Goal: Information Seeking & Learning: Learn about a topic

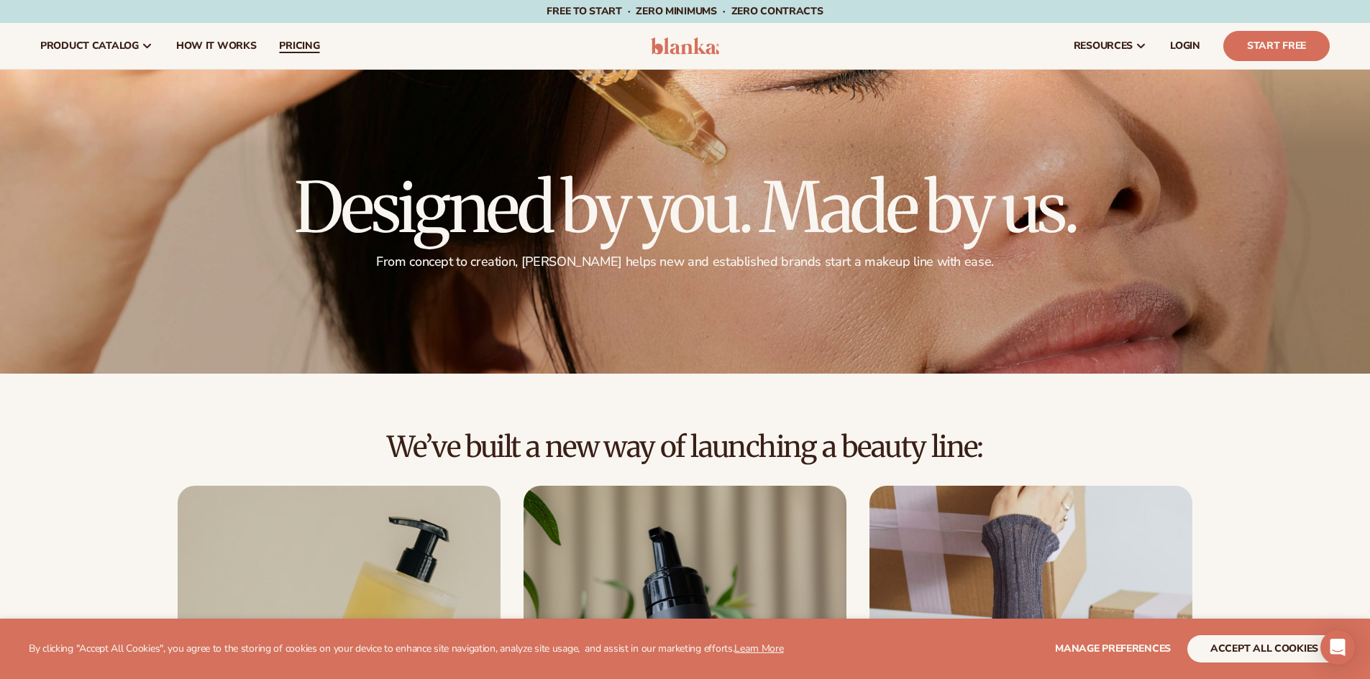
click at [296, 45] on span "pricing" at bounding box center [299, 46] width 40 height 12
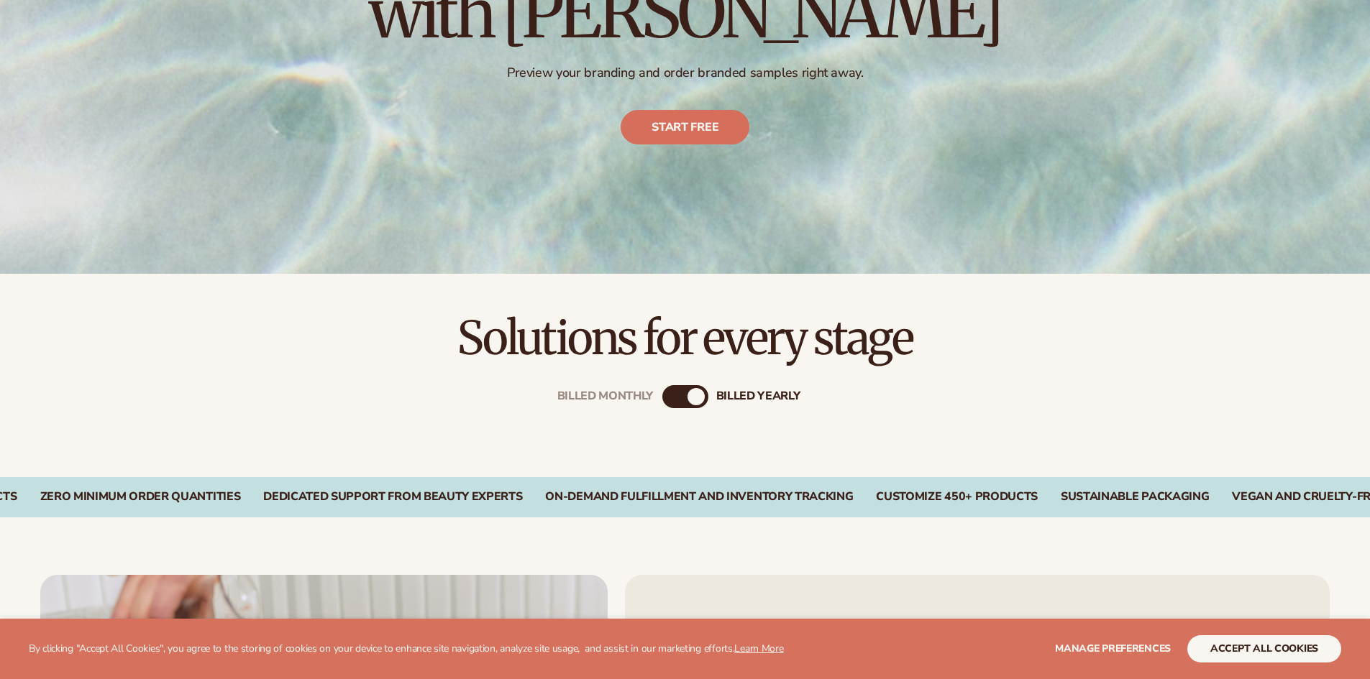
scroll to position [359, 0]
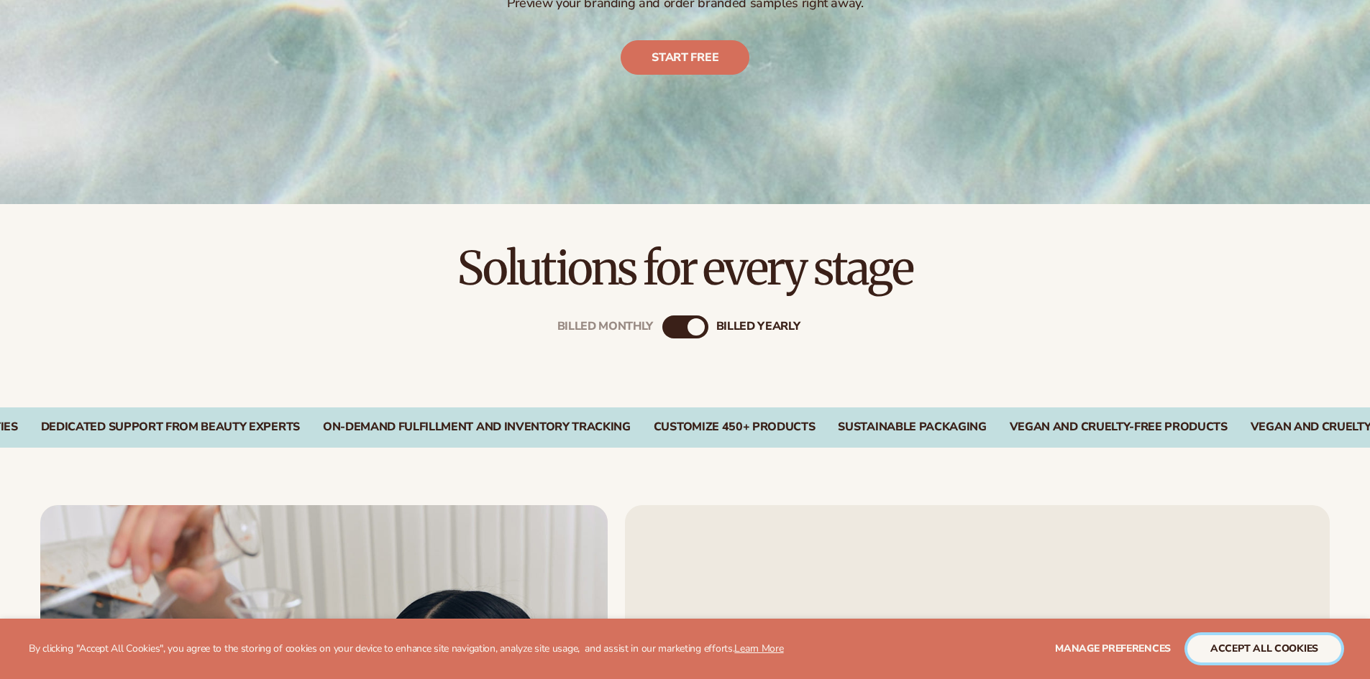
click at [1232, 648] on button "accept all cookies" at bounding box center [1264, 649] width 154 height 27
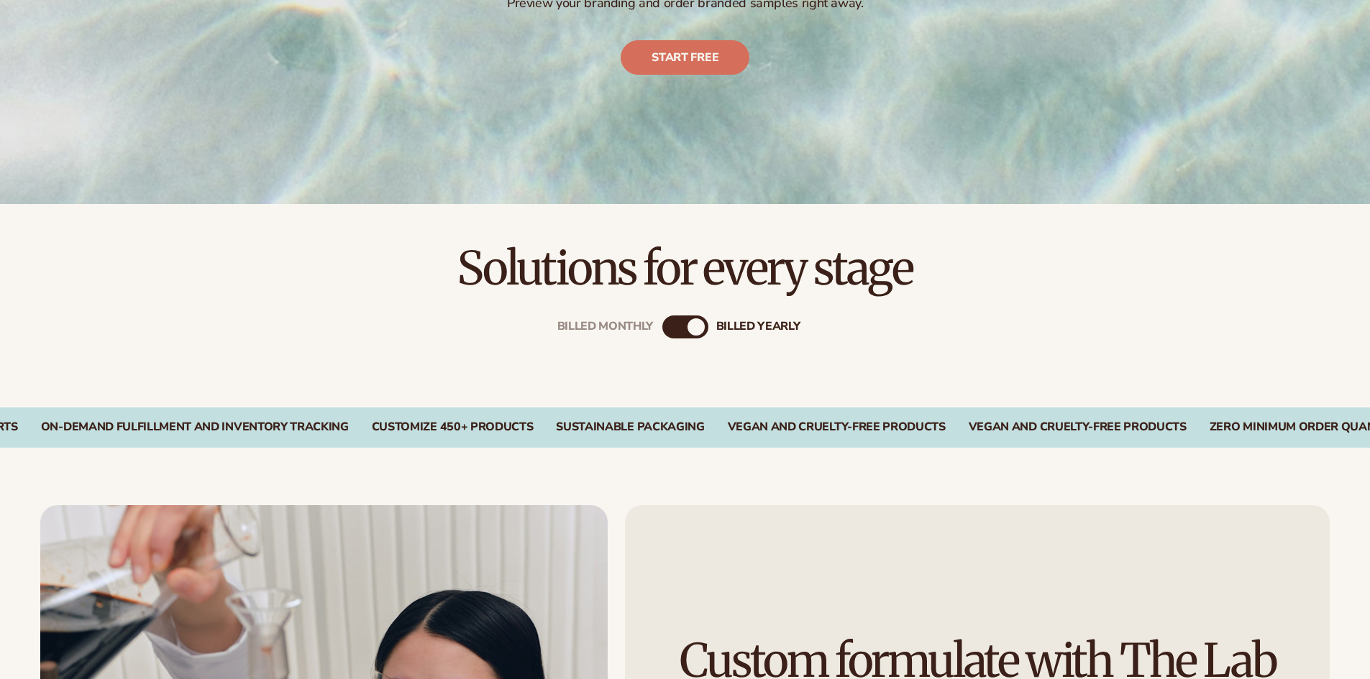
click at [670, 324] on div "Billed Monthly" at bounding box center [670, 327] width 17 height 17
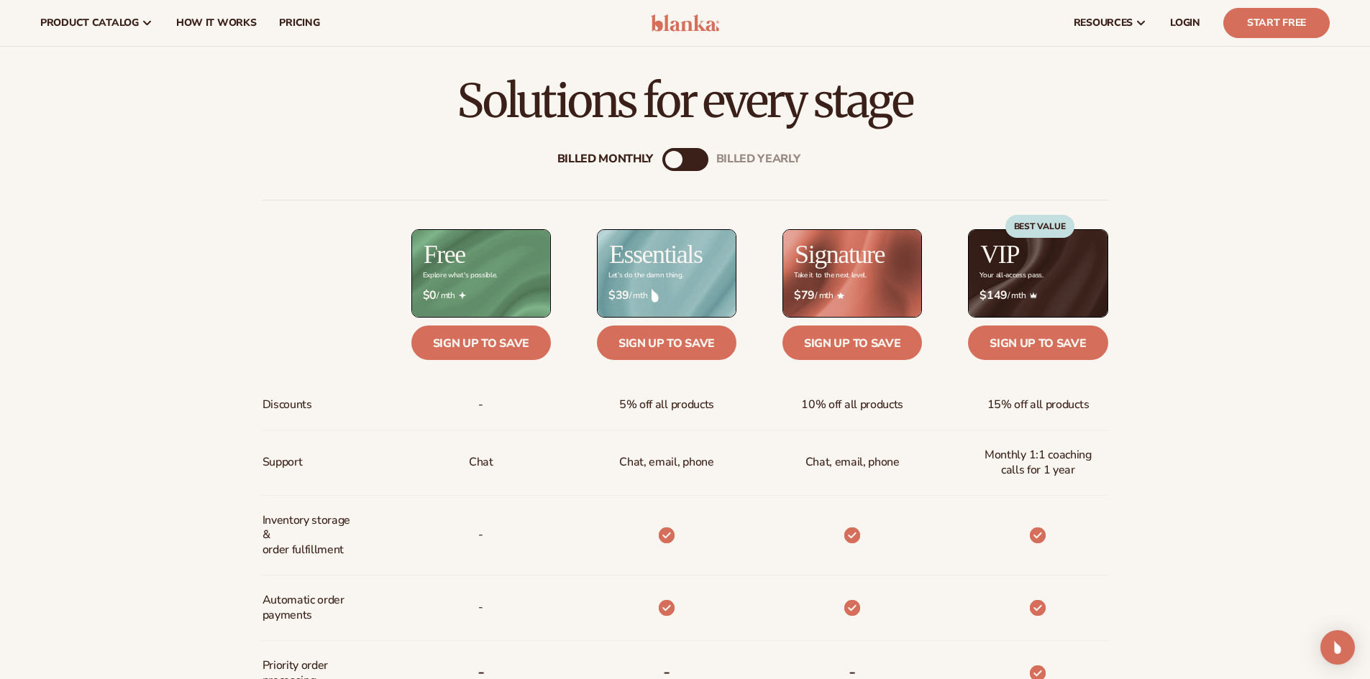
scroll to position [144, 0]
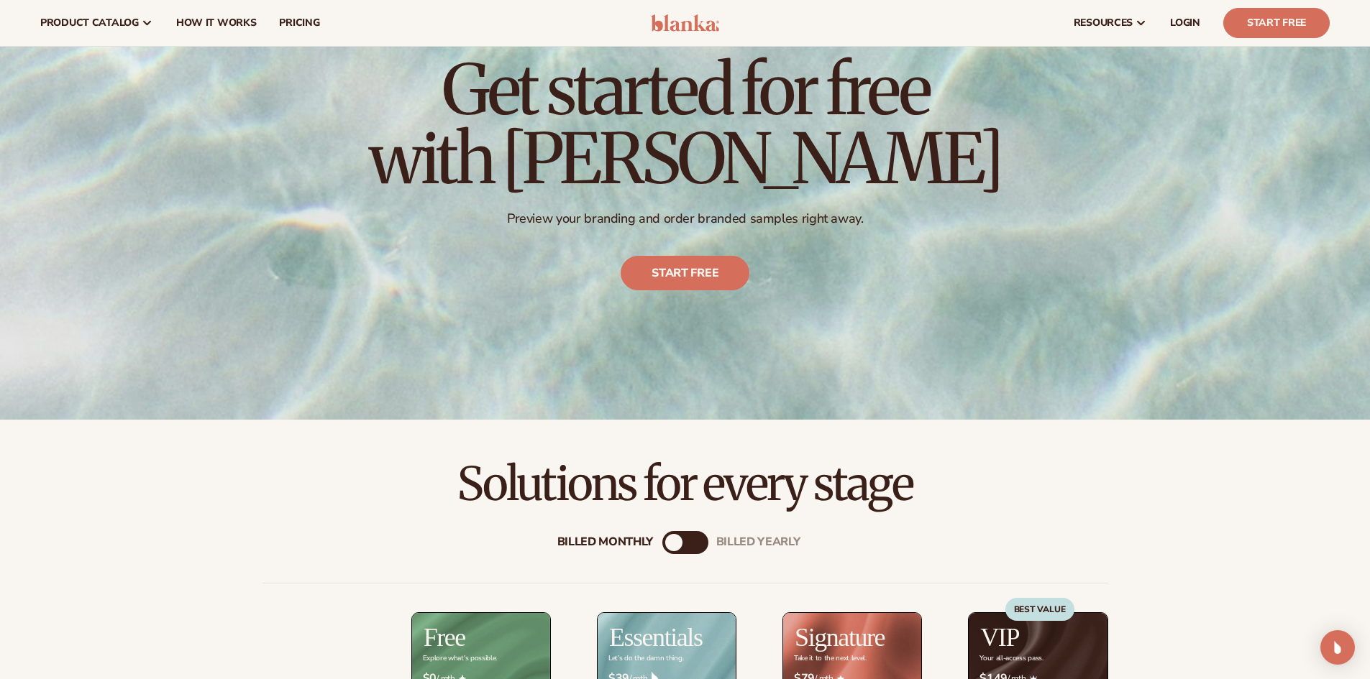
click at [690, 544] on div "Billed Monthly billed Yearly" at bounding box center [685, 542] width 46 height 23
click at [707, 544] on div "billed Yearly" at bounding box center [699, 542] width 17 height 17
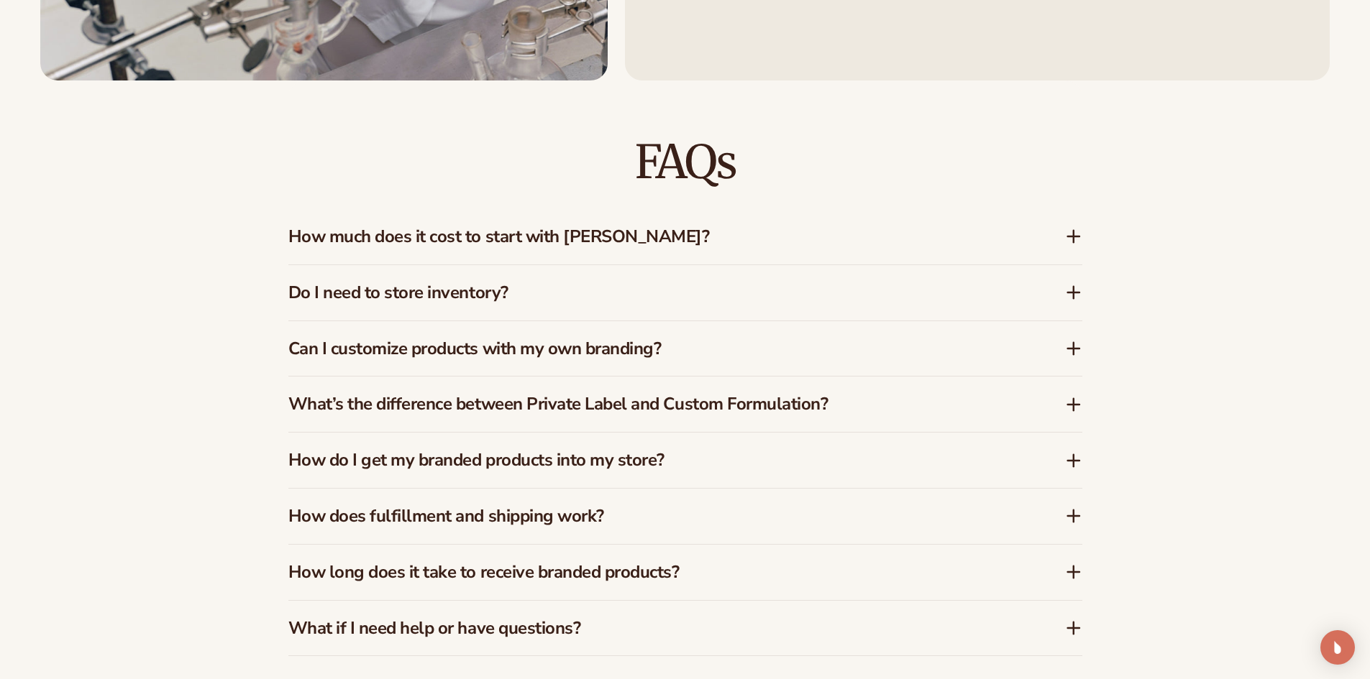
scroll to position [2229, 0]
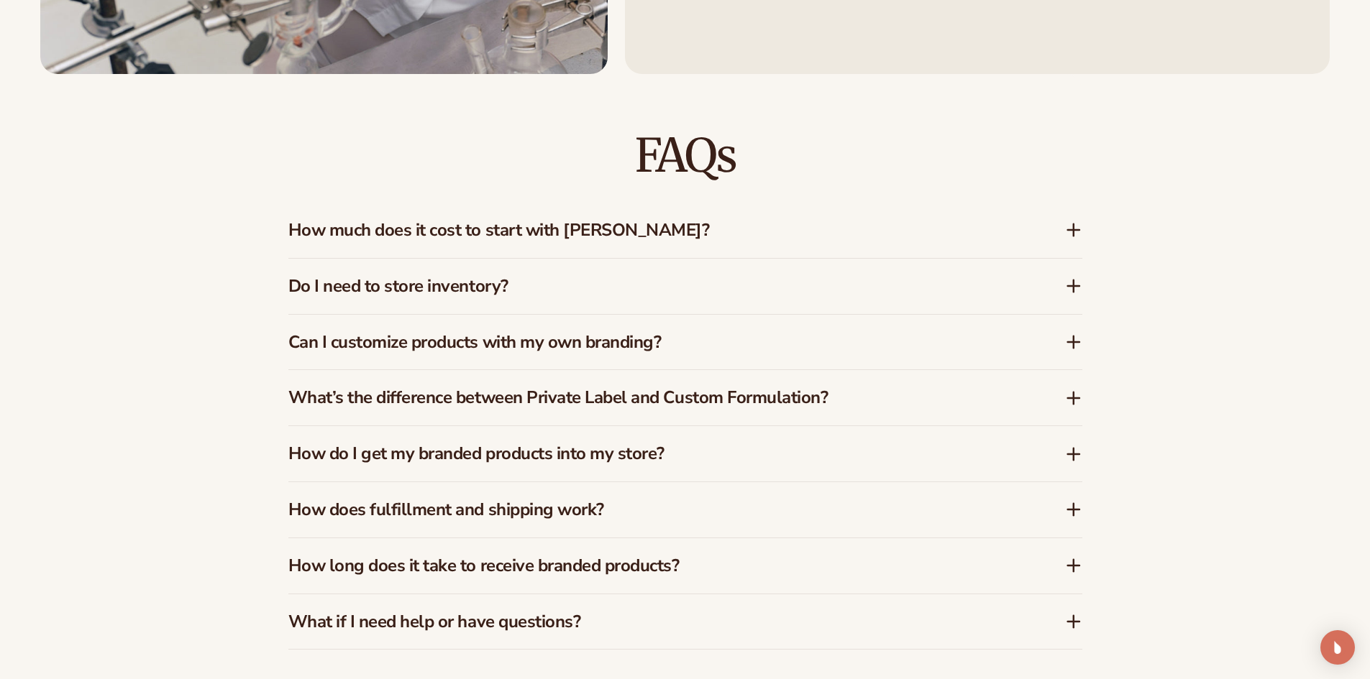
click at [1076, 292] on icon at bounding box center [1073, 286] width 17 height 17
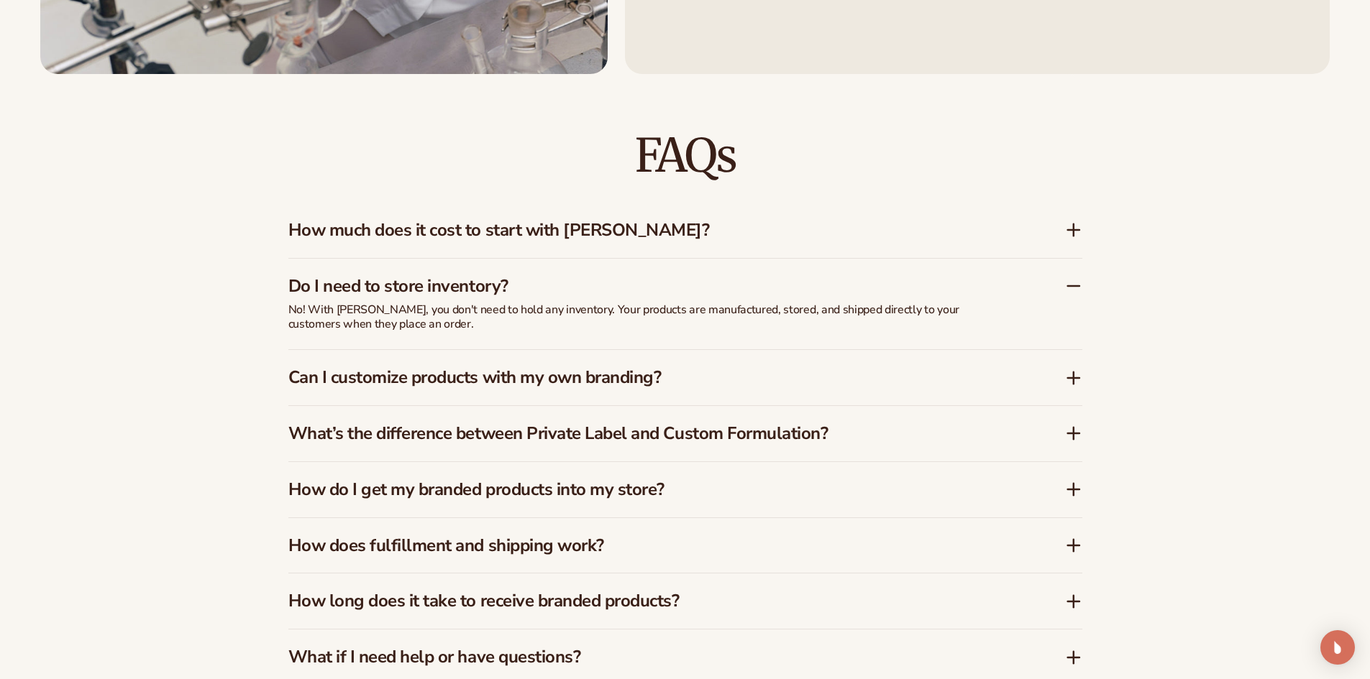
click at [1073, 374] on icon at bounding box center [1073, 378] width 0 height 12
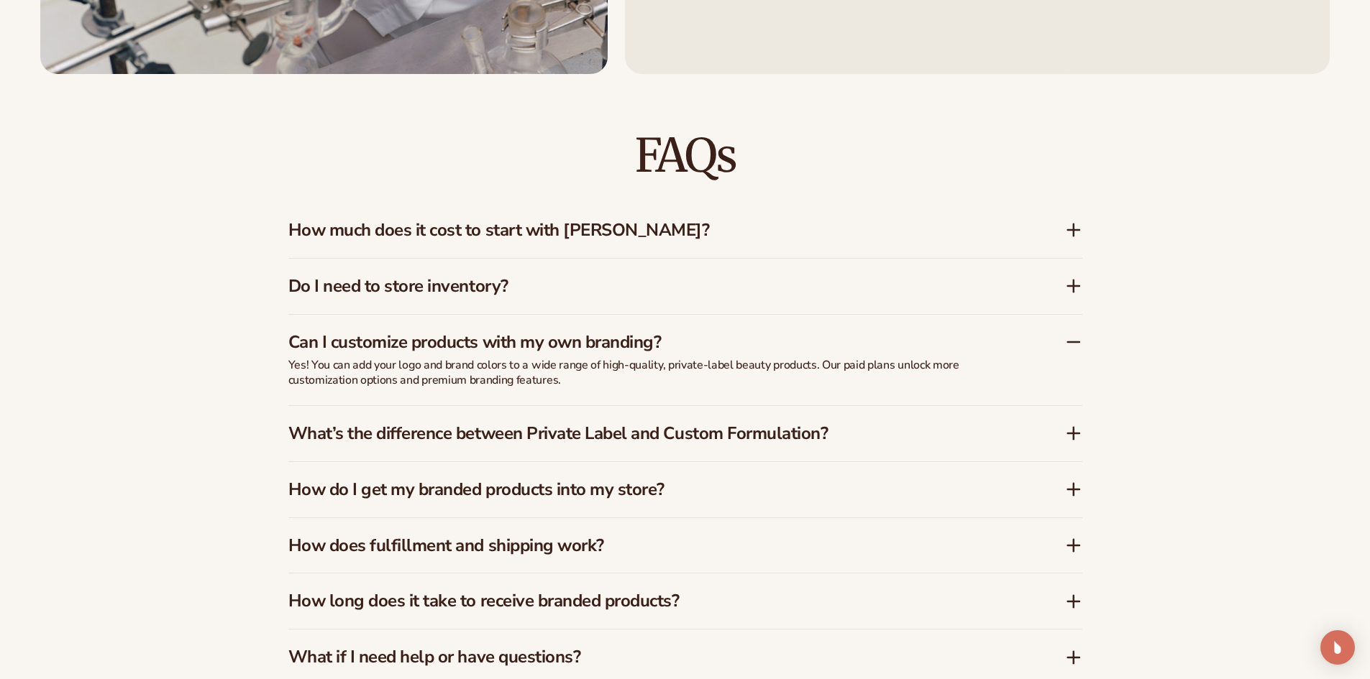
click at [1071, 436] on icon at bounding box center [1073, 433] width 17 height 17
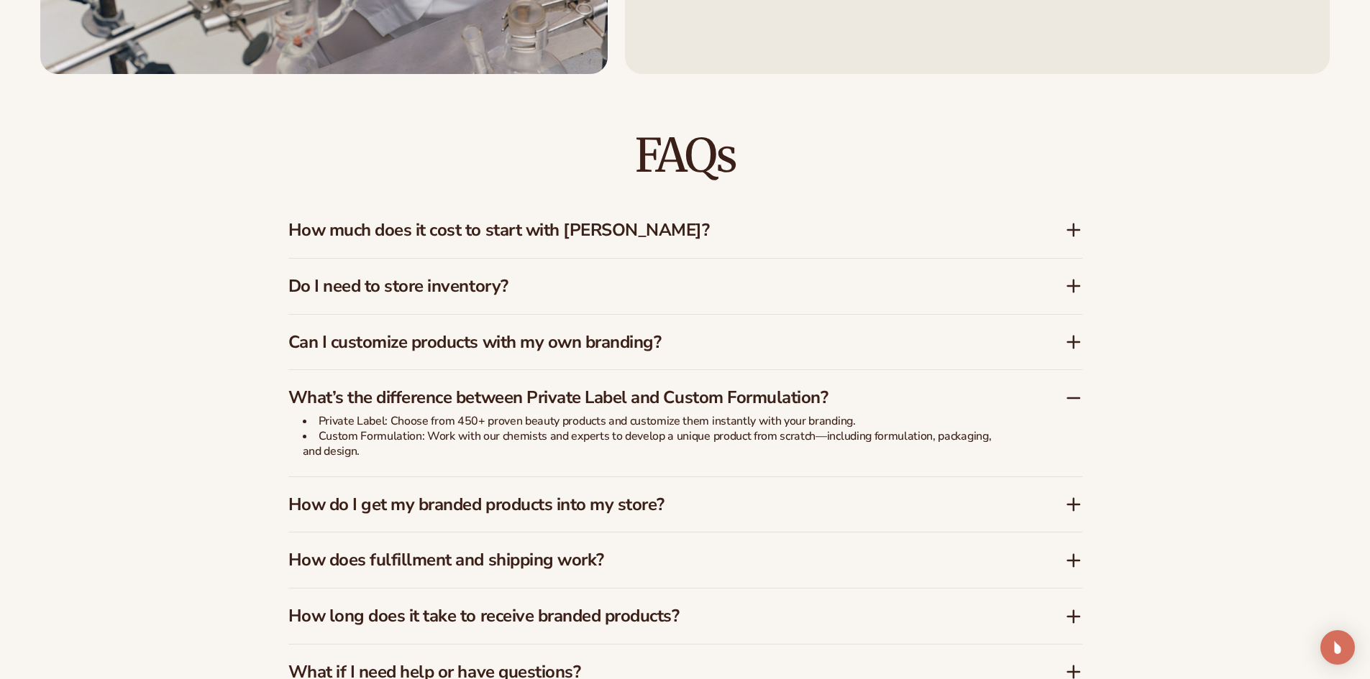
scroll to position [2301, 0]
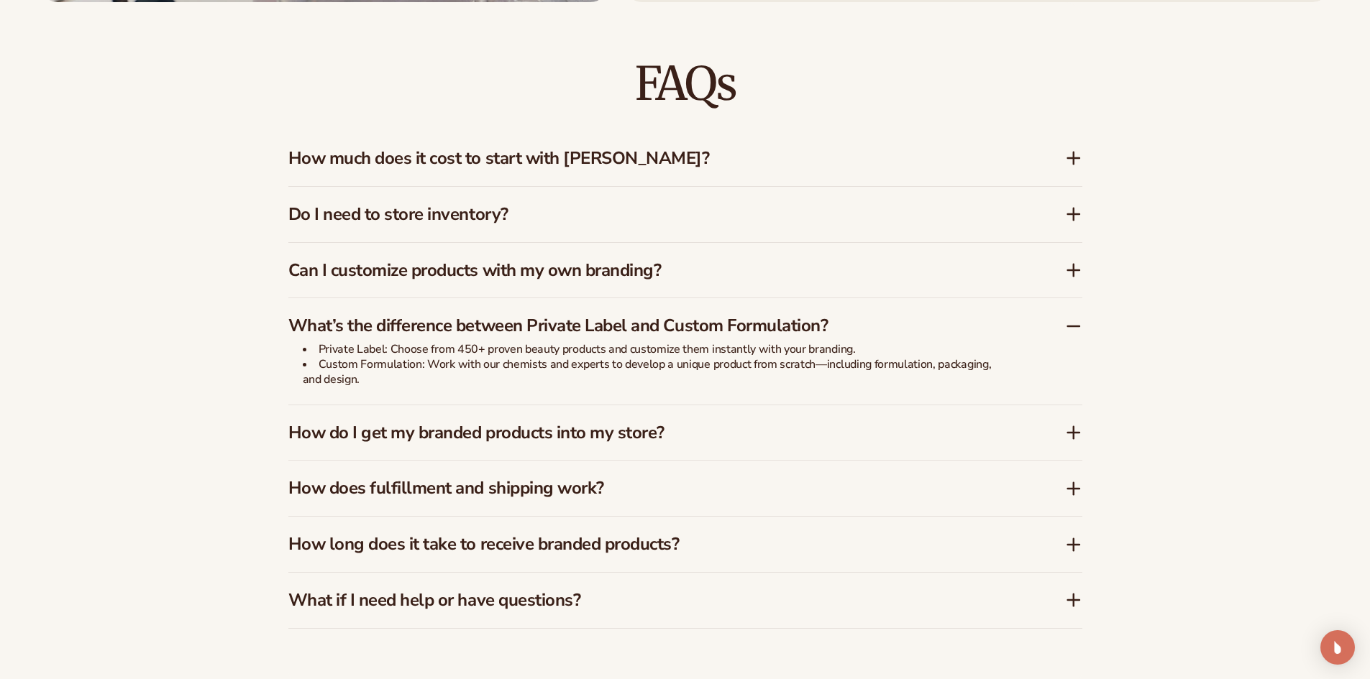
click at [1075, 430] on icon at bounding box center [1073, 432] width 17 height 17
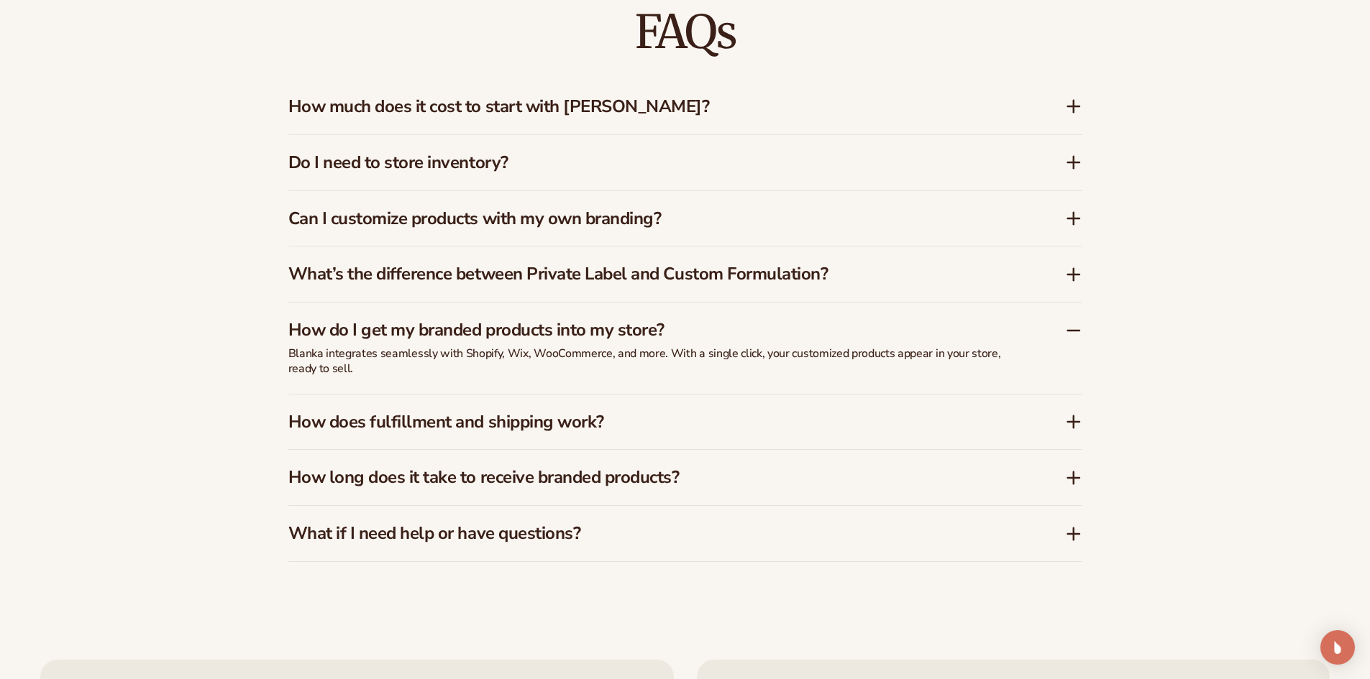
scroll to position [2373, 0]
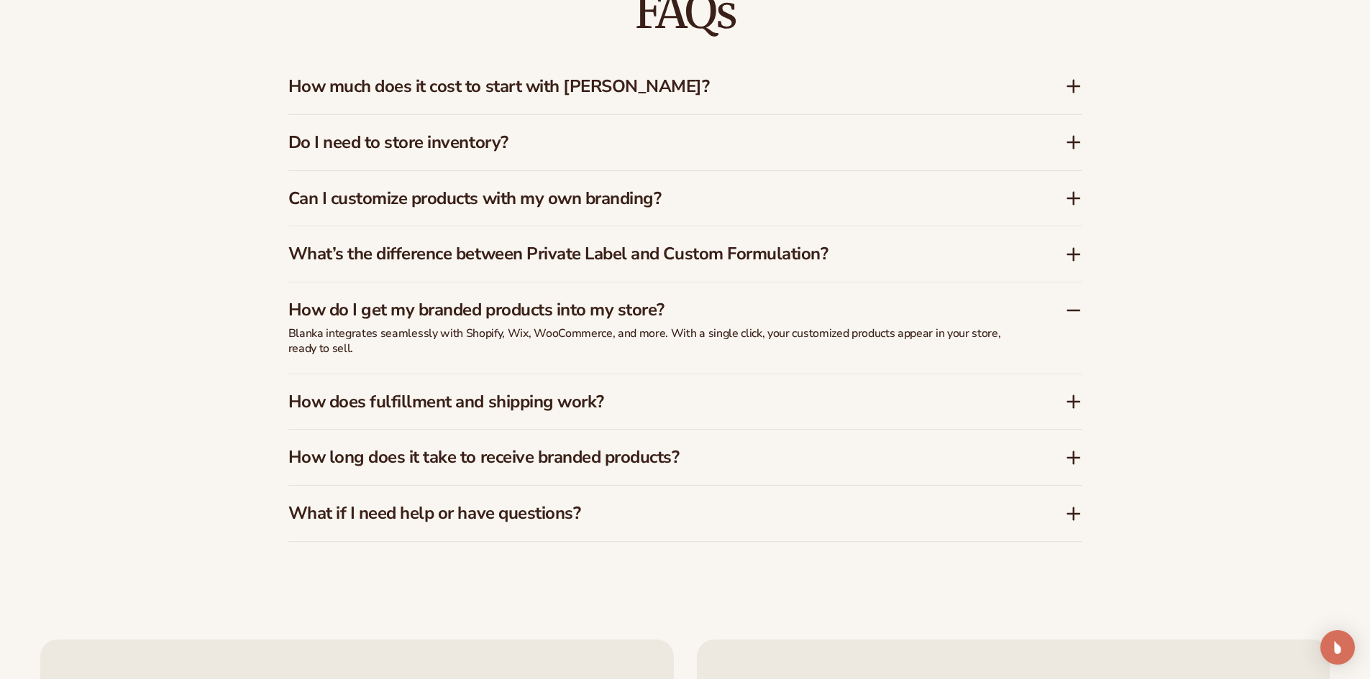
click at [1076, 400] on icon at bounding box center [1073, 401] width 17 height 17
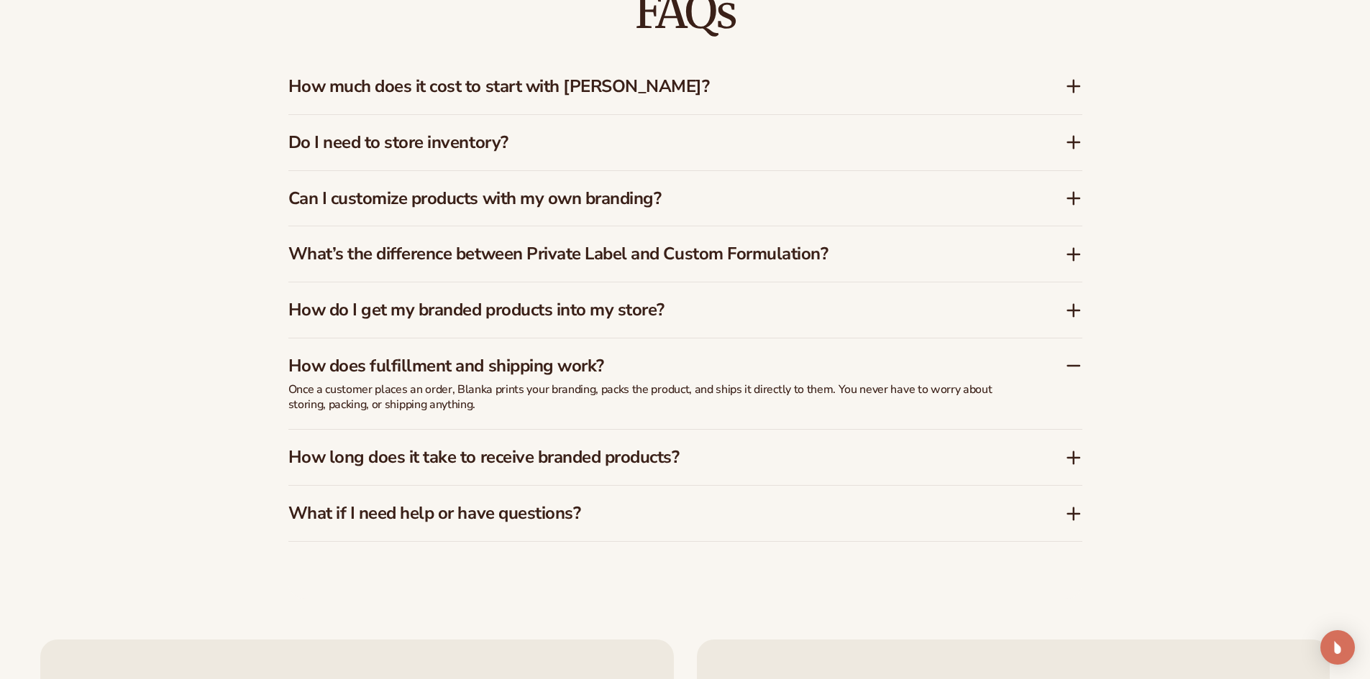
click at [1069, 460] on icon at bounding box center [1073, 457] width 17 height 17
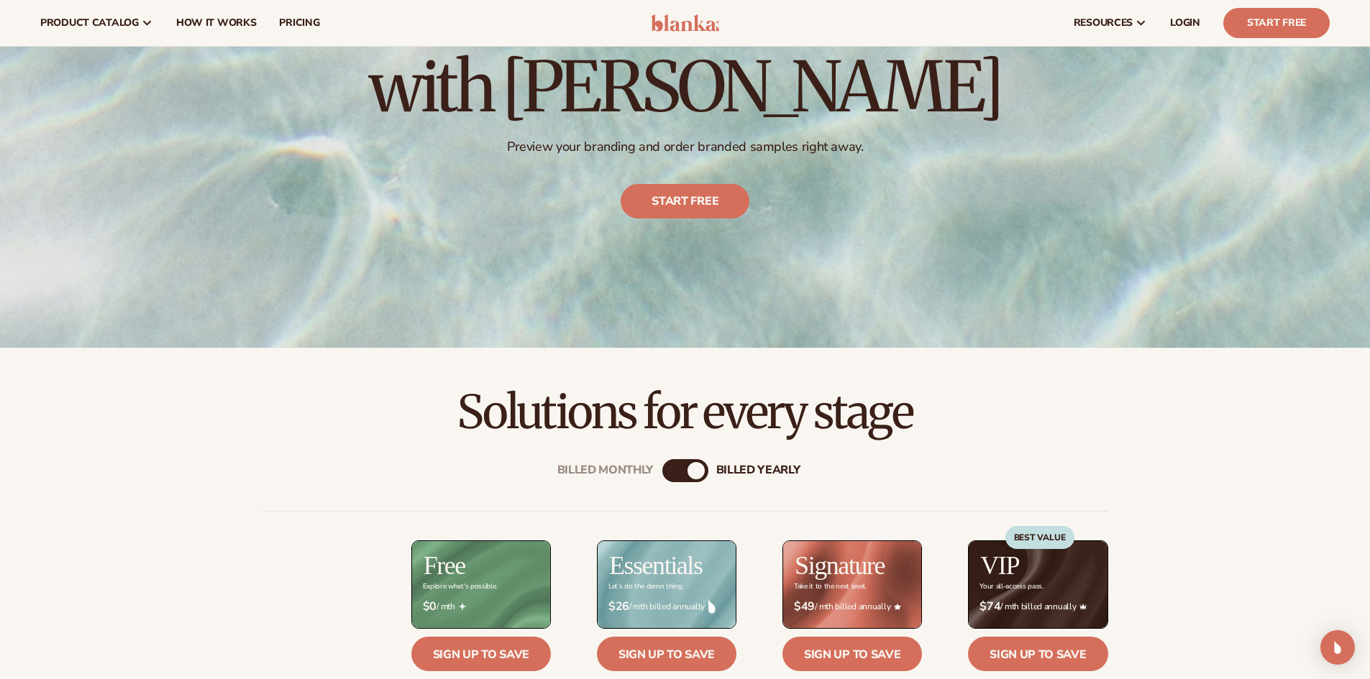
scroll to position [0, 0]
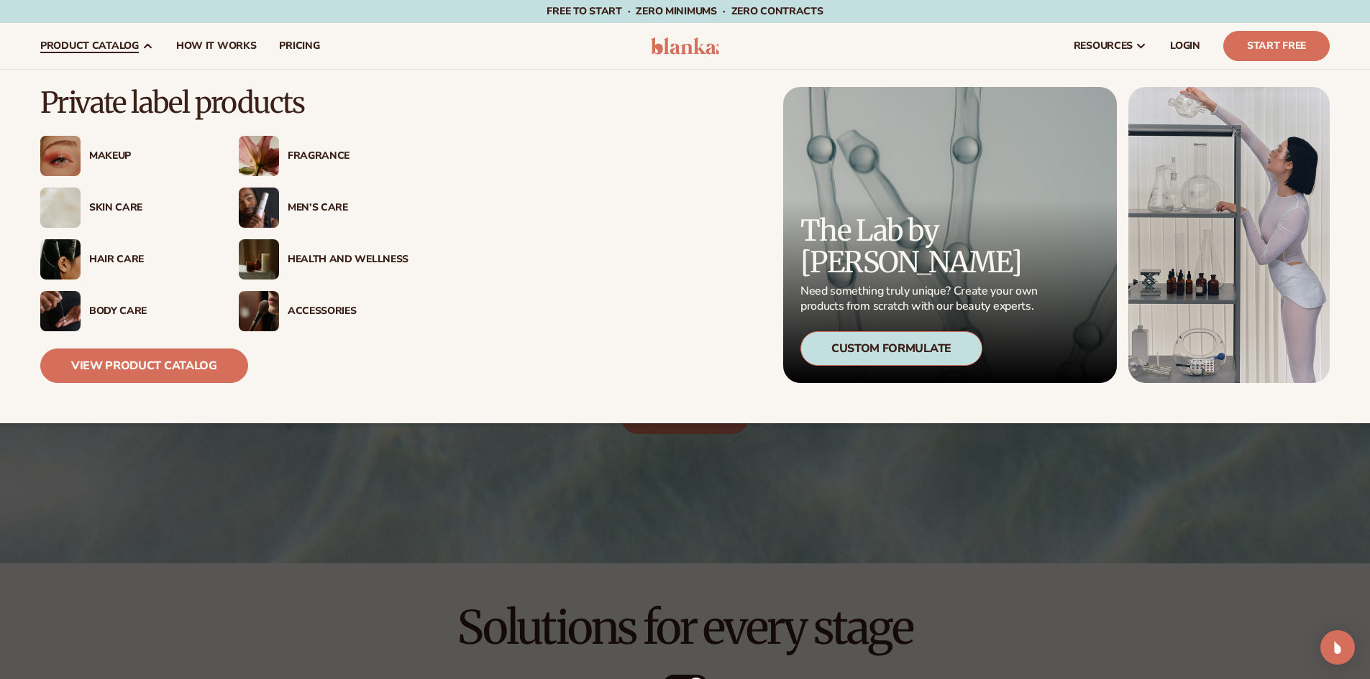
click at [126, 207] on div "Skin Care" at bounding box center [149, 208] width 121 height 12
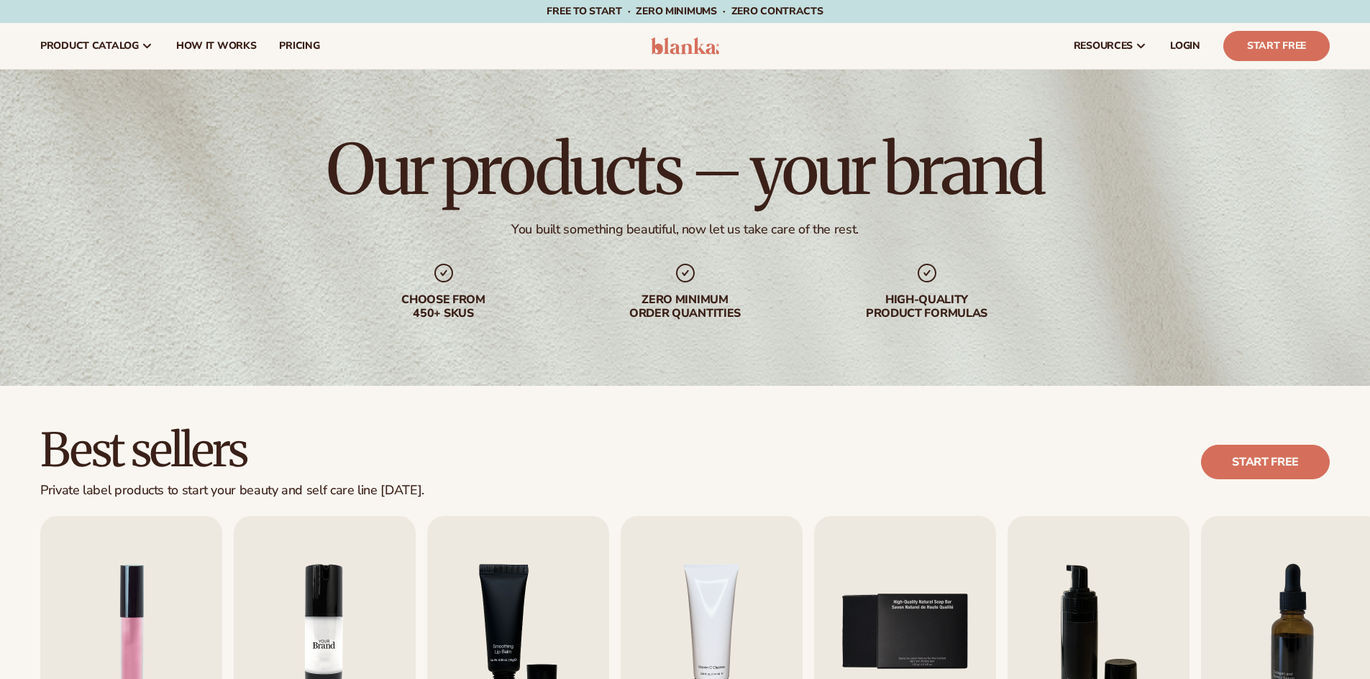
scroll to position [288, 0]
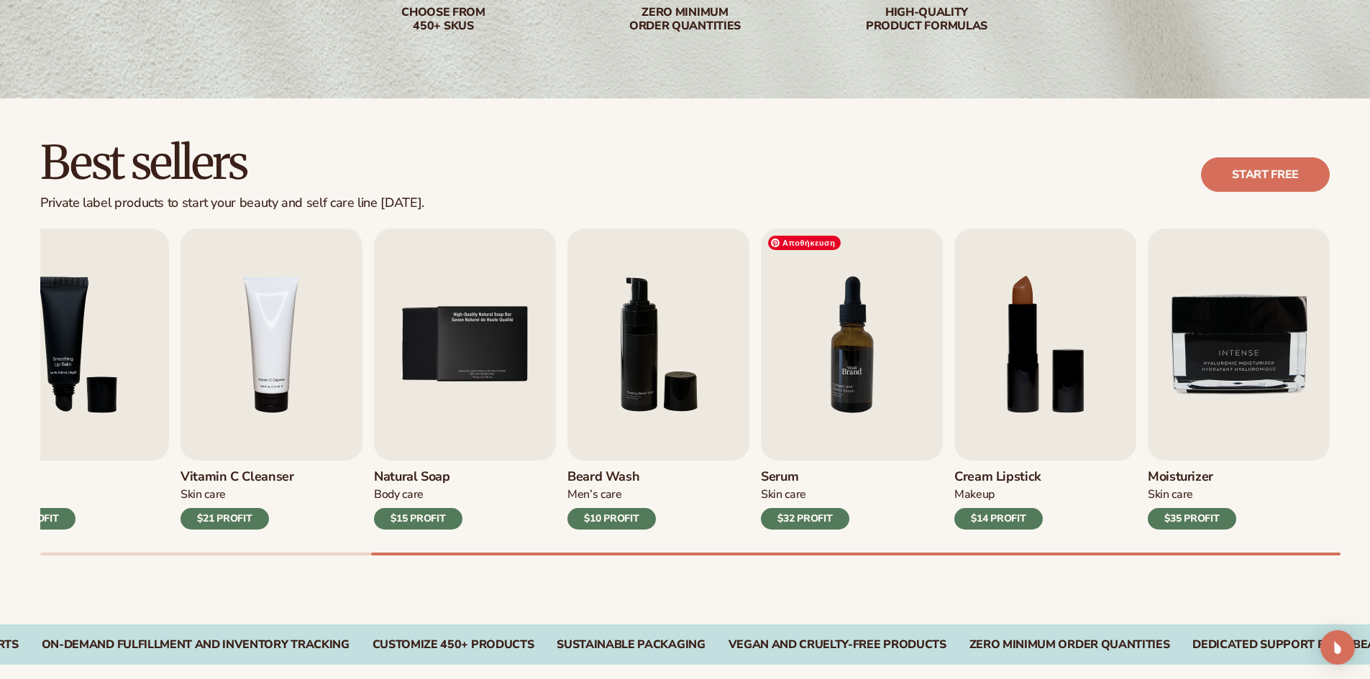
click at [832, 344] on img "7 / 9" at bounding box center [852, 345] width 182 height 232
click at [836, 414] on img "7 / 9" at bounding box center [852, 345] width 182 height 232
click at [844, 347] on img "7 / 9" at bounding box center [852, 345] width 182 height 232
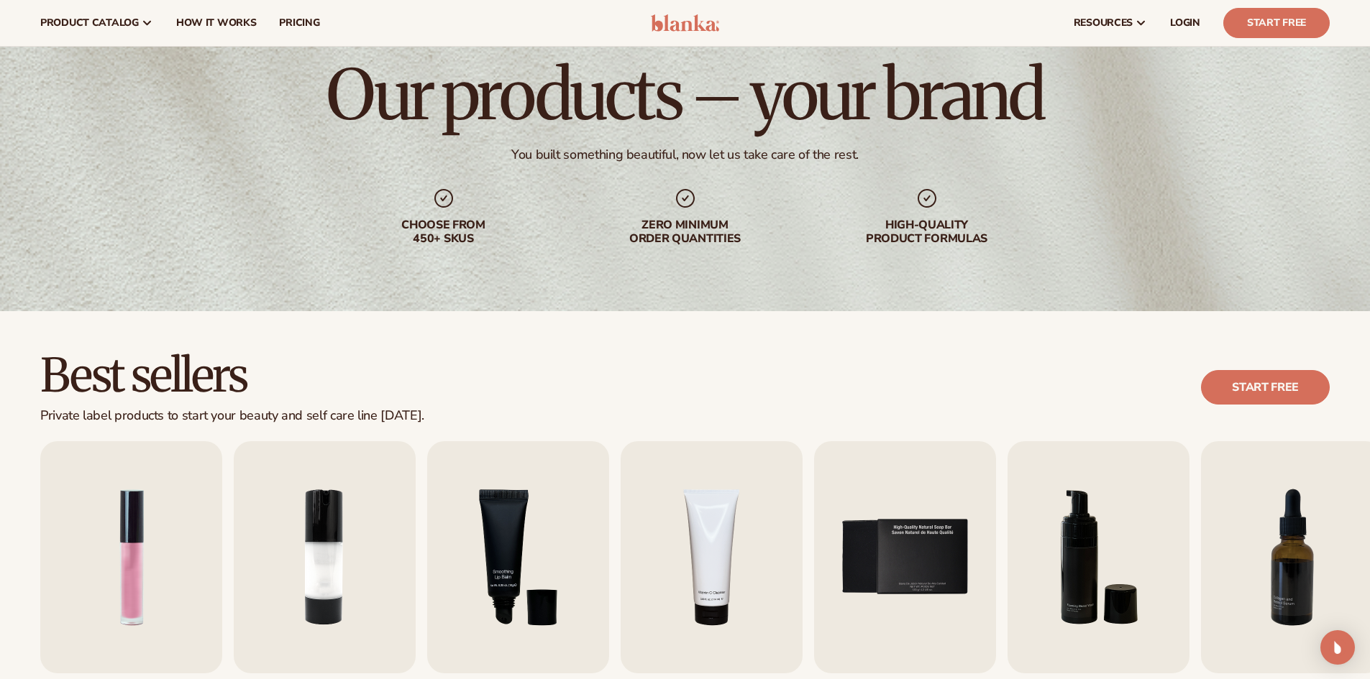
scroll to position [0, 0]
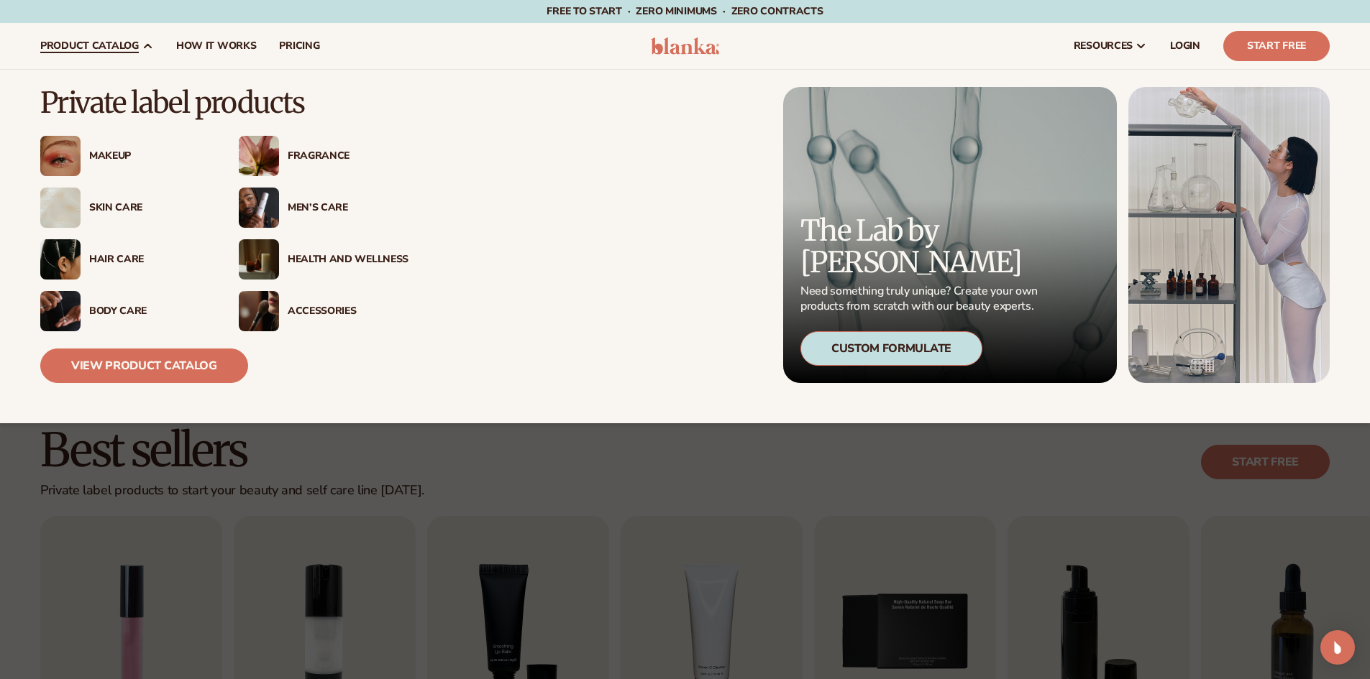
click at [136, 306] on div "Body Care" at bounding box center [149, 312] width 121 height 12
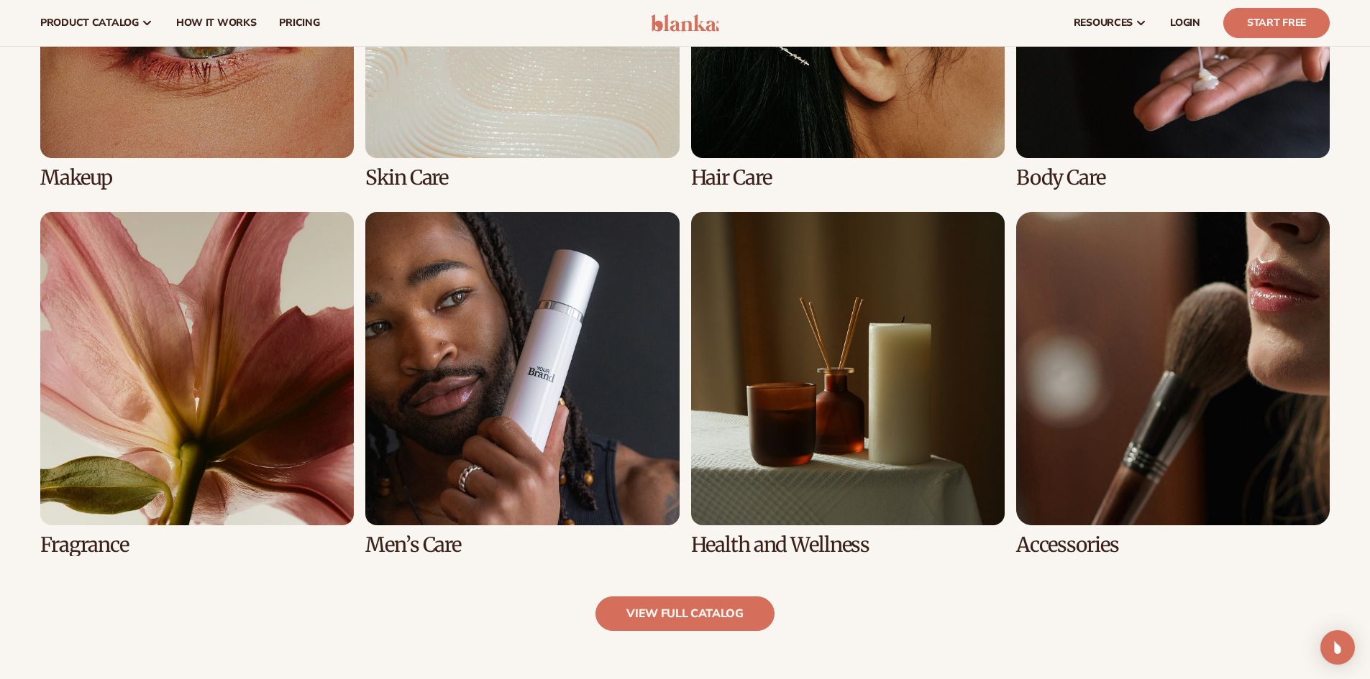
scroll to position [1150, 0]
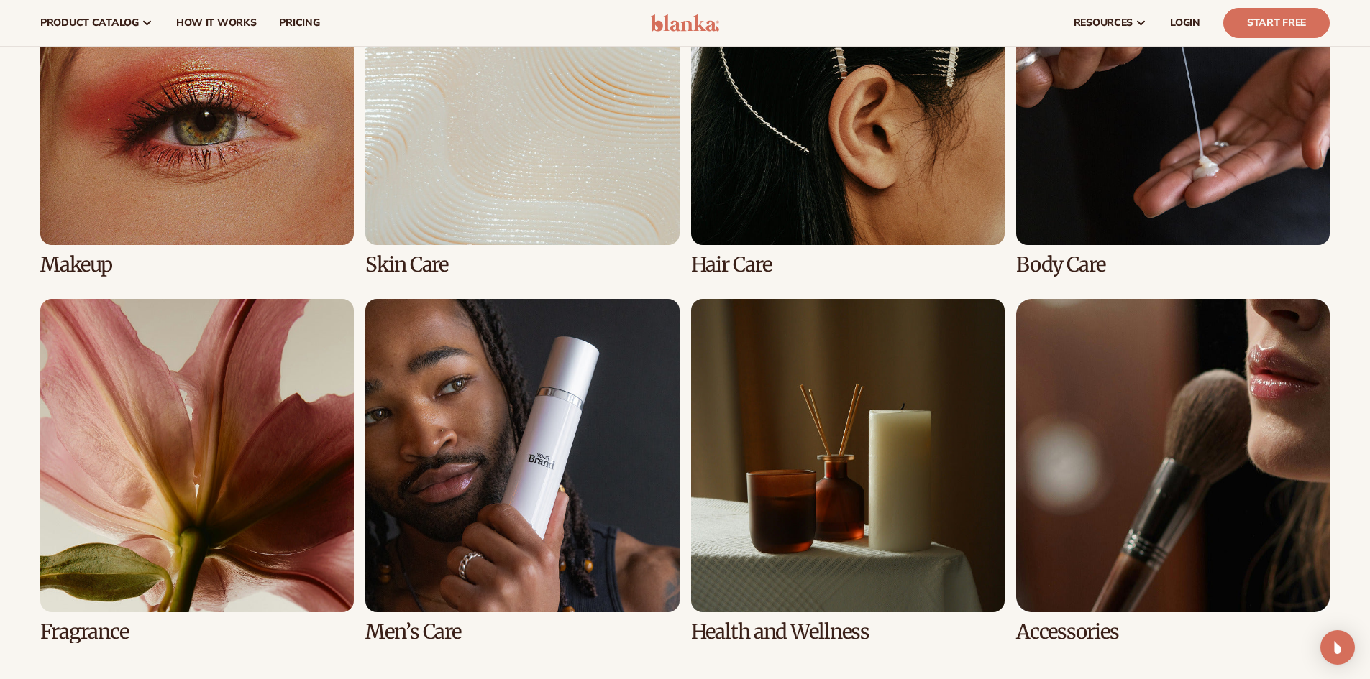
click at [506, 208] on link "2 / 8" at bounding box center [521, 104] width 313 height 344
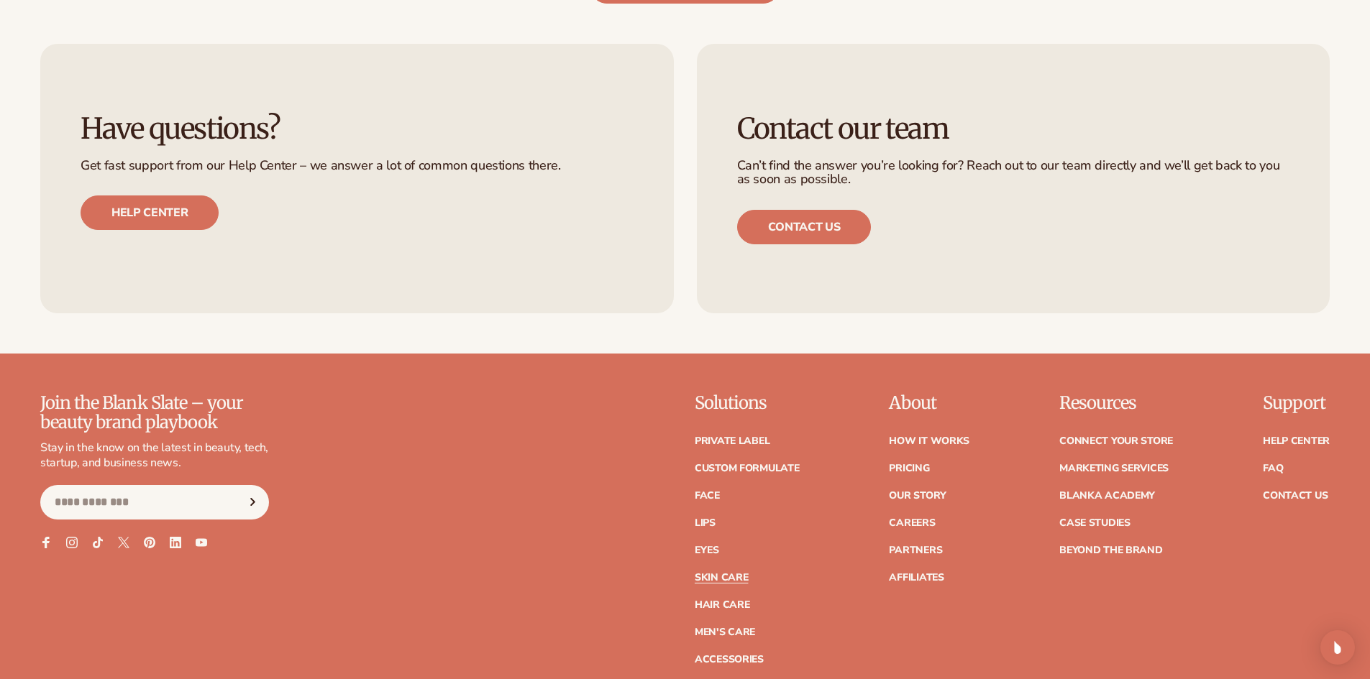
scroll to position [2876, 0]
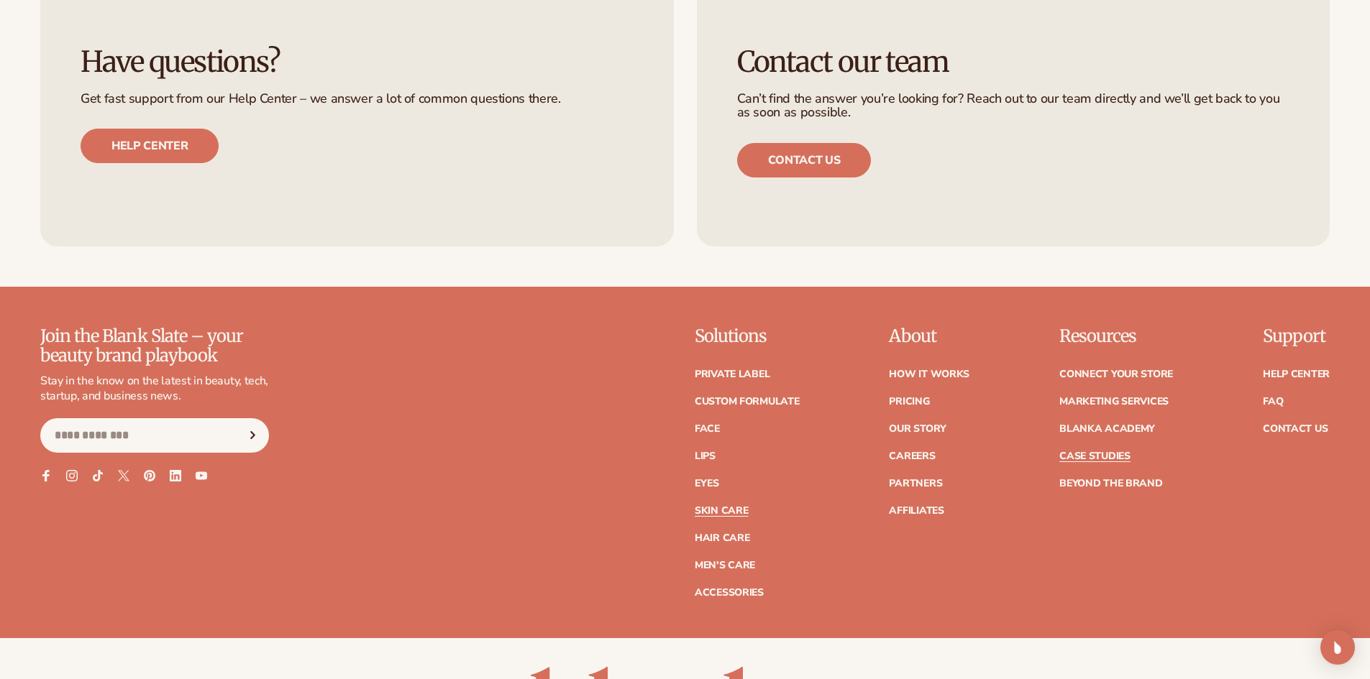
click at [1110, 452] on link "Case Studies" at bounding box center [1094, 457] width 71 height 10
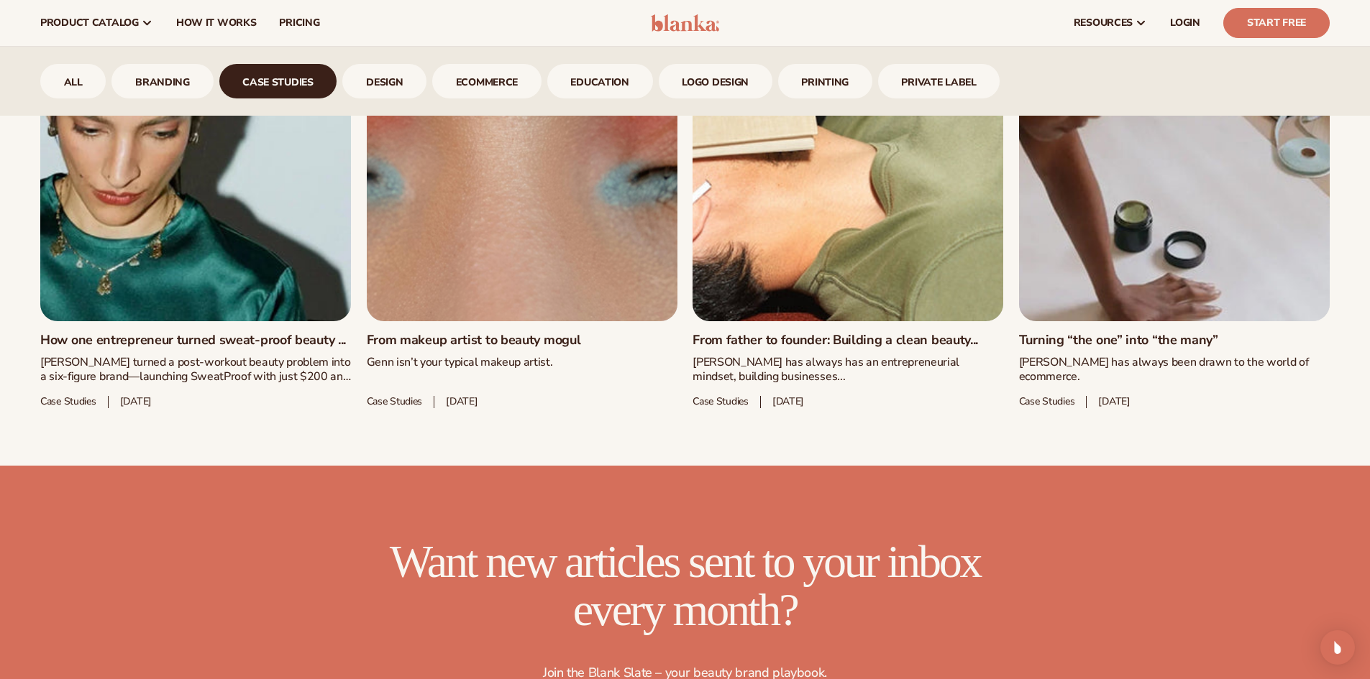
scroll to position [713, 0]
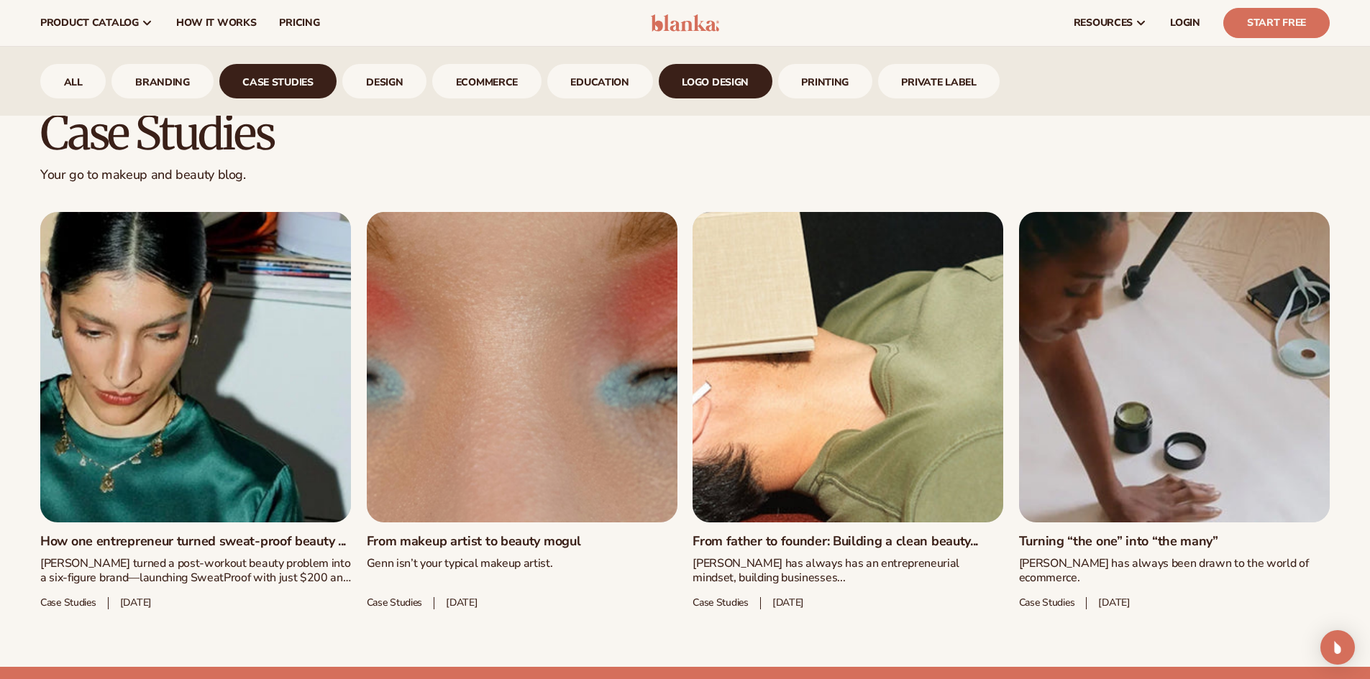
click at [714, 79] on link "logo design" at bounding box center [716, 81] width 114 height 35
